Goal: Navigation & Orientation: Find specific page/section

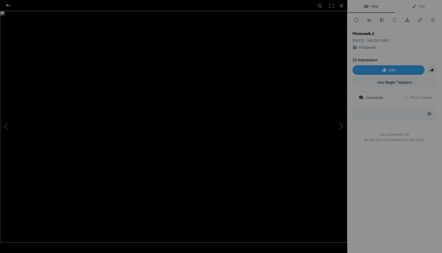
click at [7, 4] on div at bounding box center [7, 5] width 19 height 11
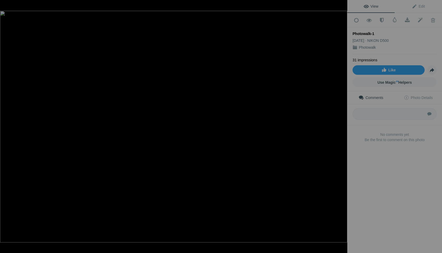
click at [7, 5] on div at bounding box center [7, 5] width 19 height 11
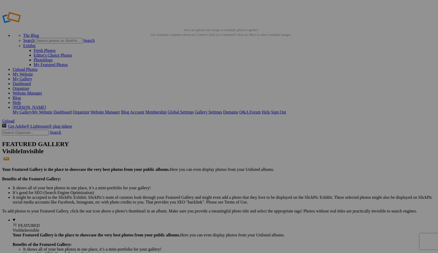
click at [29, 86] on link "Organizer" at bounding box center [21, 88] width 17 height 4
